Goal: Go to known website: Go to known website

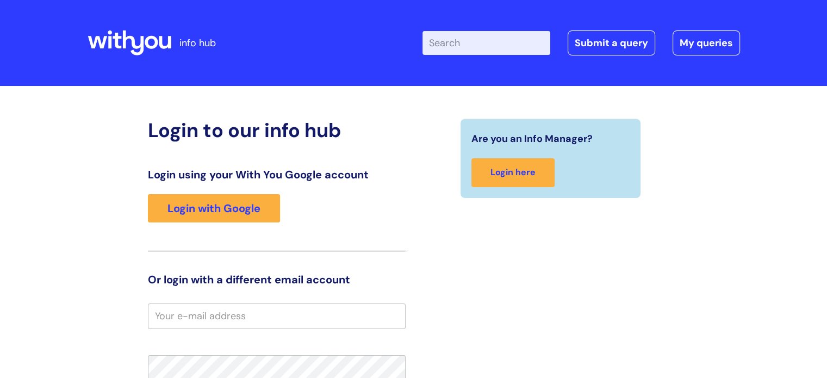
click at [190, 224] on div "Login using your With You Google account Login with Google" at bounding box center [277, 209] width 258 height 83
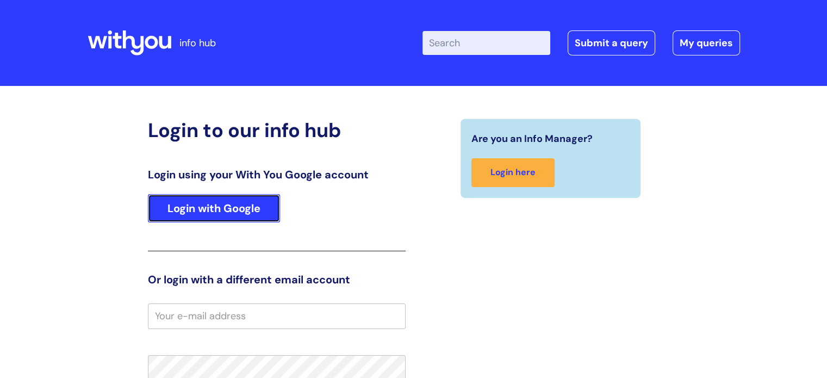
click at [191, 213] on link "Login with Google" at bounding box center [214, 208] width 132 height 28
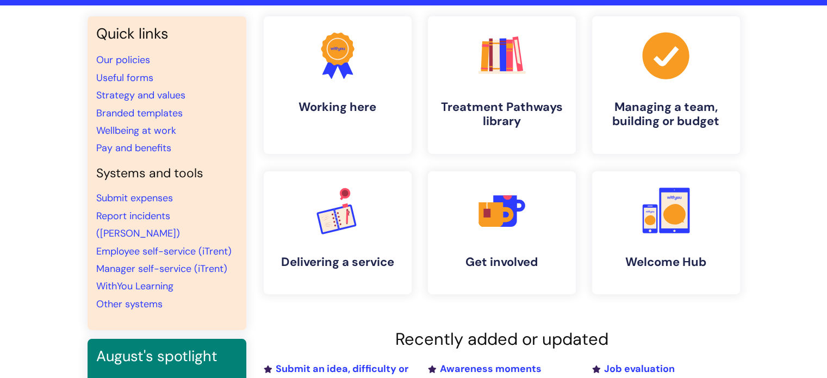
scroll to position [54, 0]
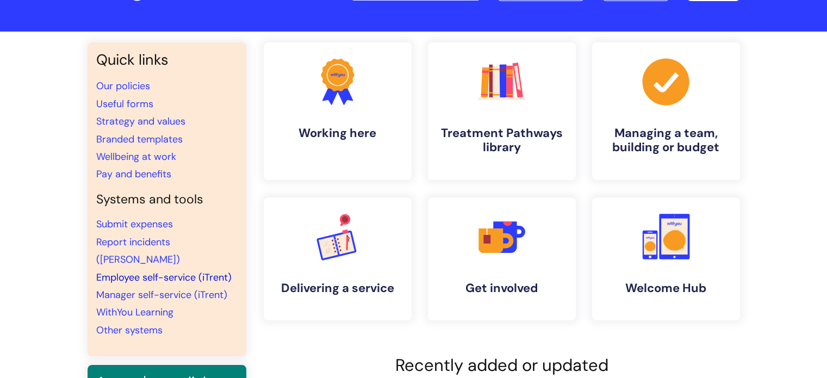
click at [154, 271] on link "Employee self-service (iTrent)" at bounding box center [163, 277] width 135 height 13
